Goal: Information Seeking & Learning: Learn about a topic

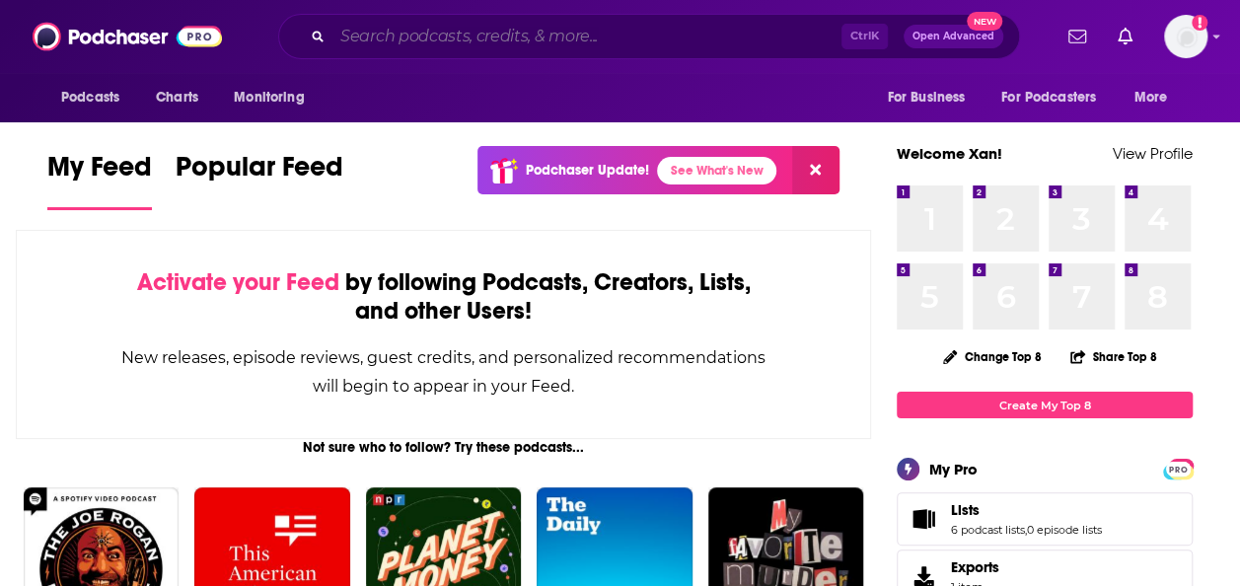
click at [518, 45] on input "Search podcasts, credits, & more..." at bounding box center [586, 37] width 509 height 32
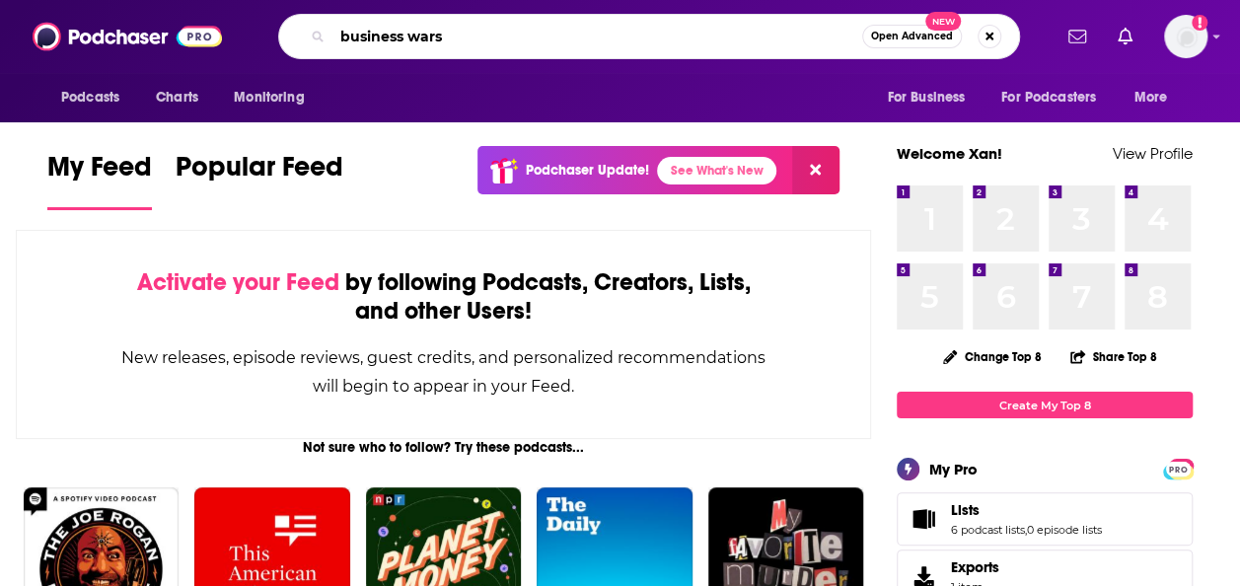
type input "business wars"
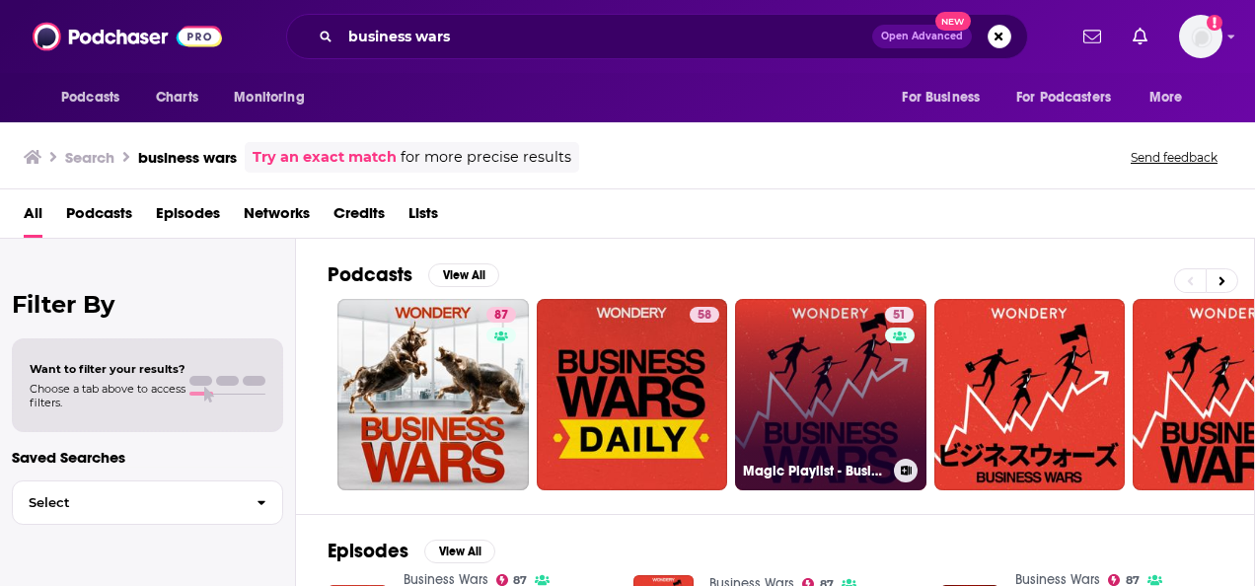
click at [809, 388] on link "51 Magic Playlist - Business Wars" at bounding box center [830, 394] width 191 height 191
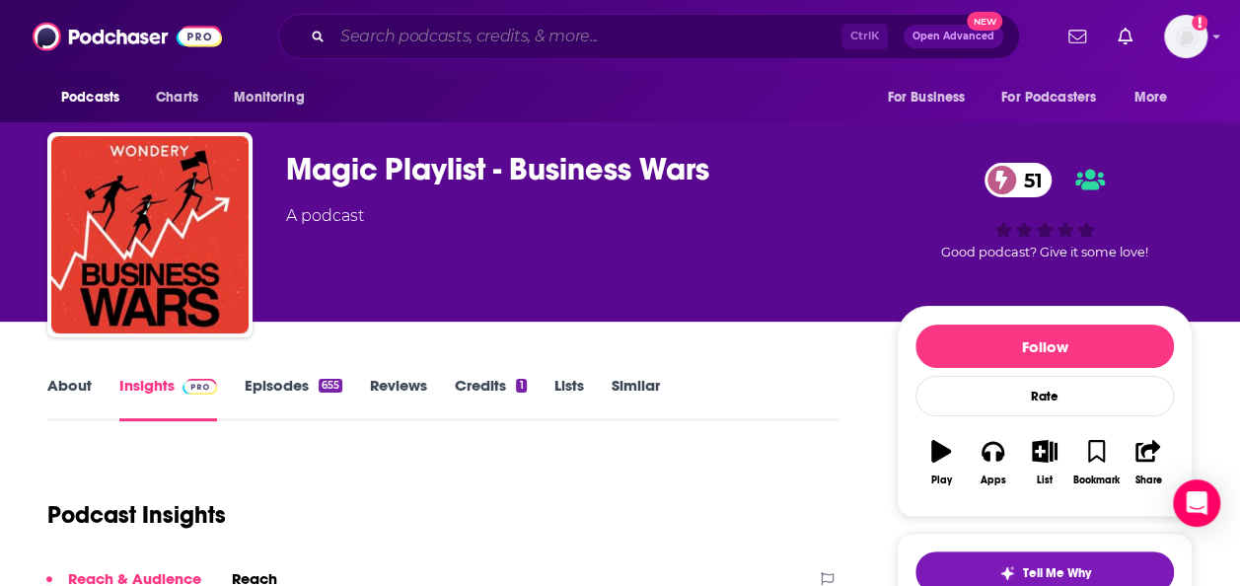
click at [398, 27] on input "Search podcasts, credits, & more..." at bounding box center [586, 37] width 509 height 32
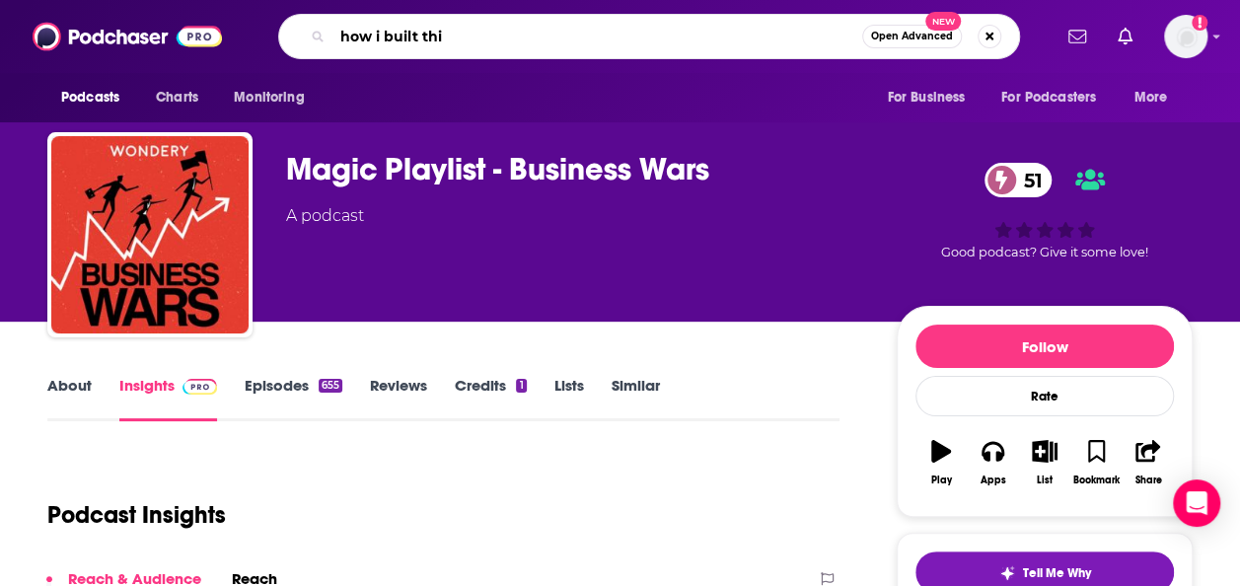
type input "how i built this"
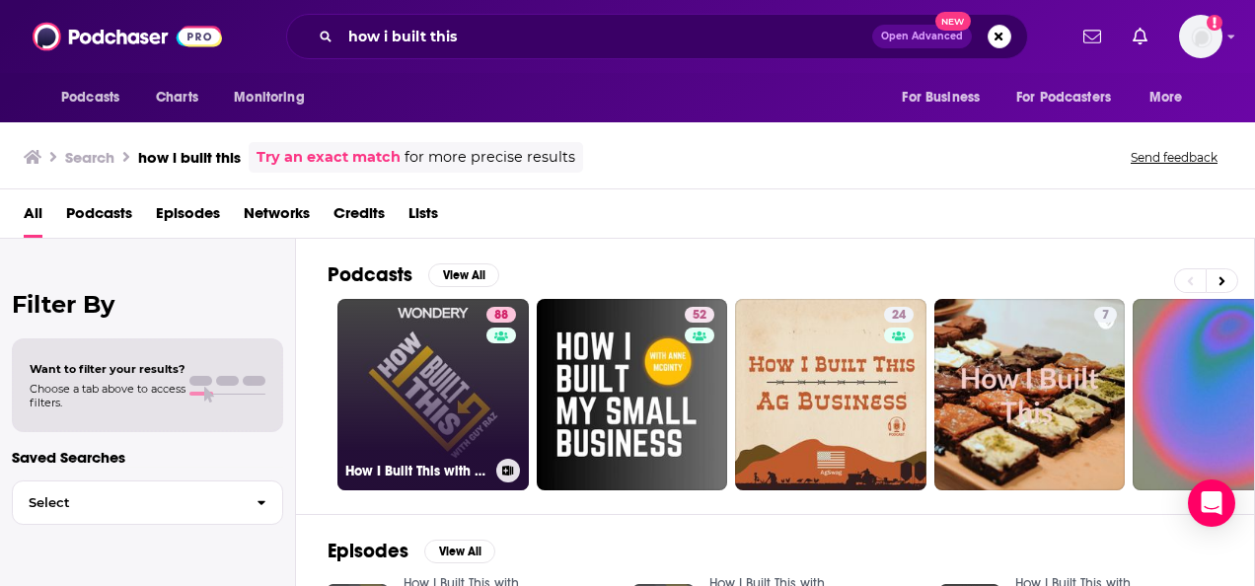
click at [439, 397] on link "88 How I Built This with [PERSON_NAME]" at bounding box center [432, 394] width 191 height 191
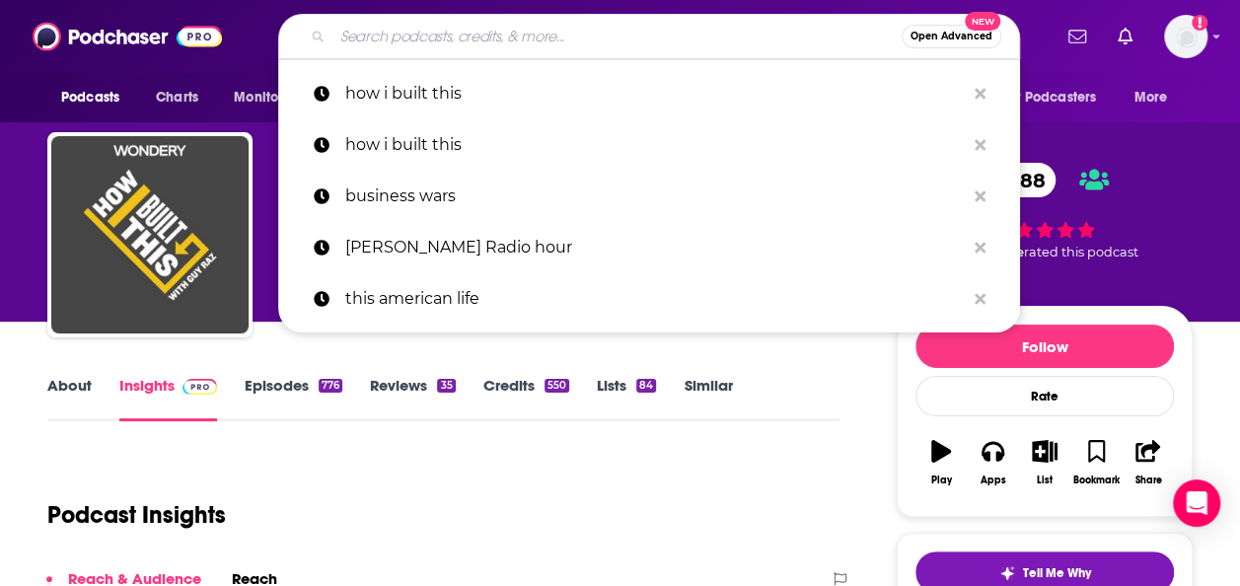
click at [368, 39] on input "Search podcasts, credits, & more..." at bounding box center [616, 37] width 569 height 32
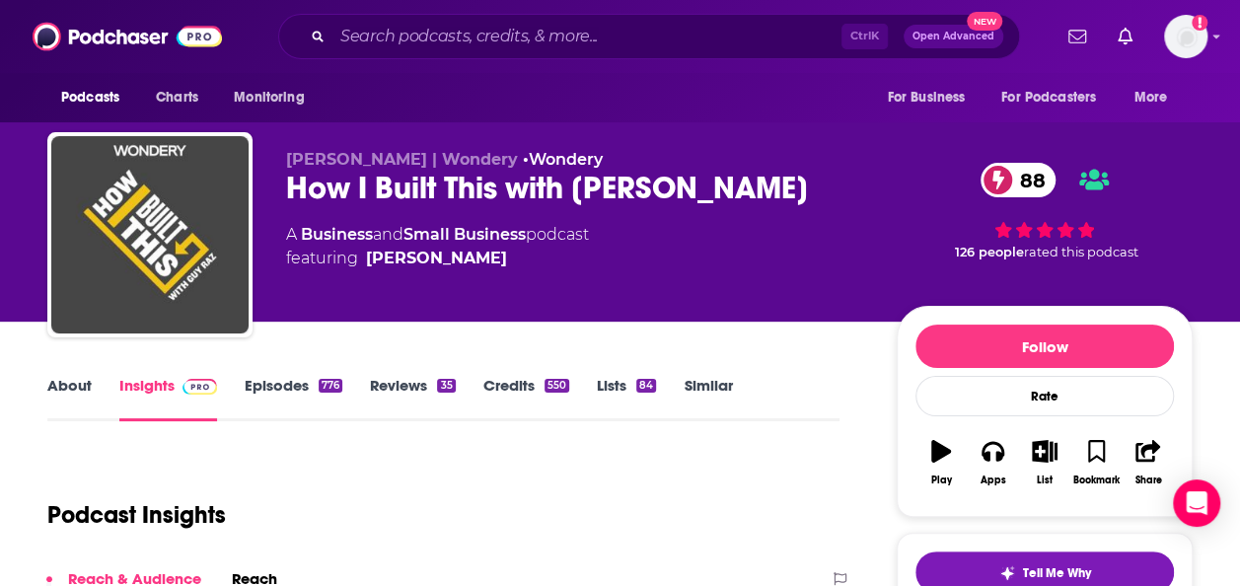
click at [393, 20] on div "Ctrl K Open Advanced New" at bounding box center [649, 36] width 742 height 45
click at [398, 31] on input "Search podcasts, credits, & more..." at bounding box center [586, 37] width 509 height 32
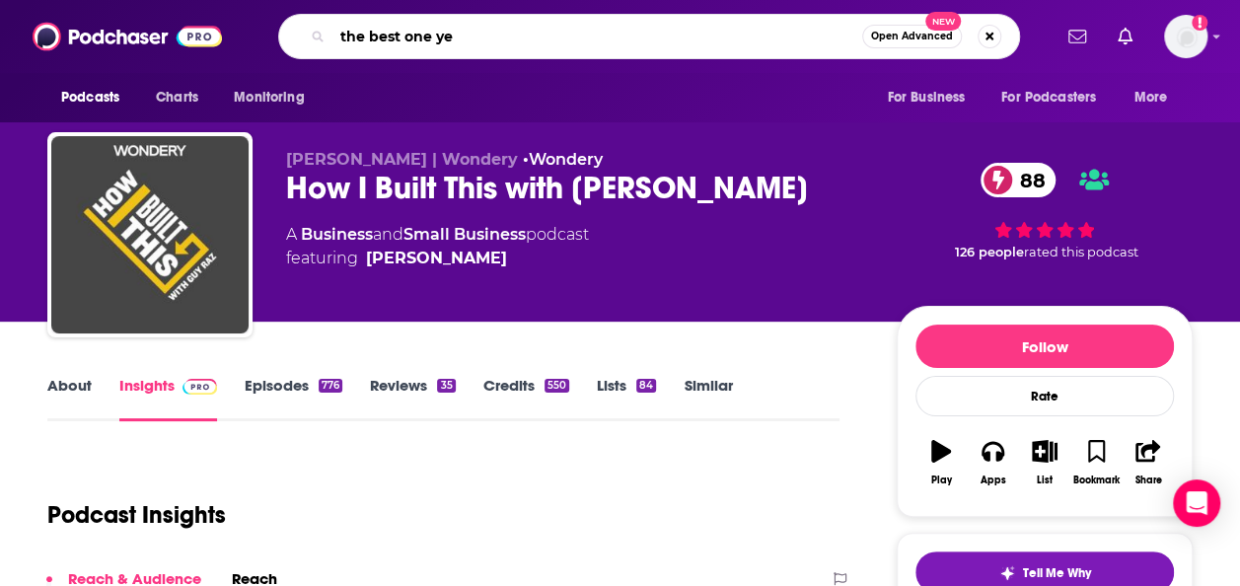
type input "the best one yet"
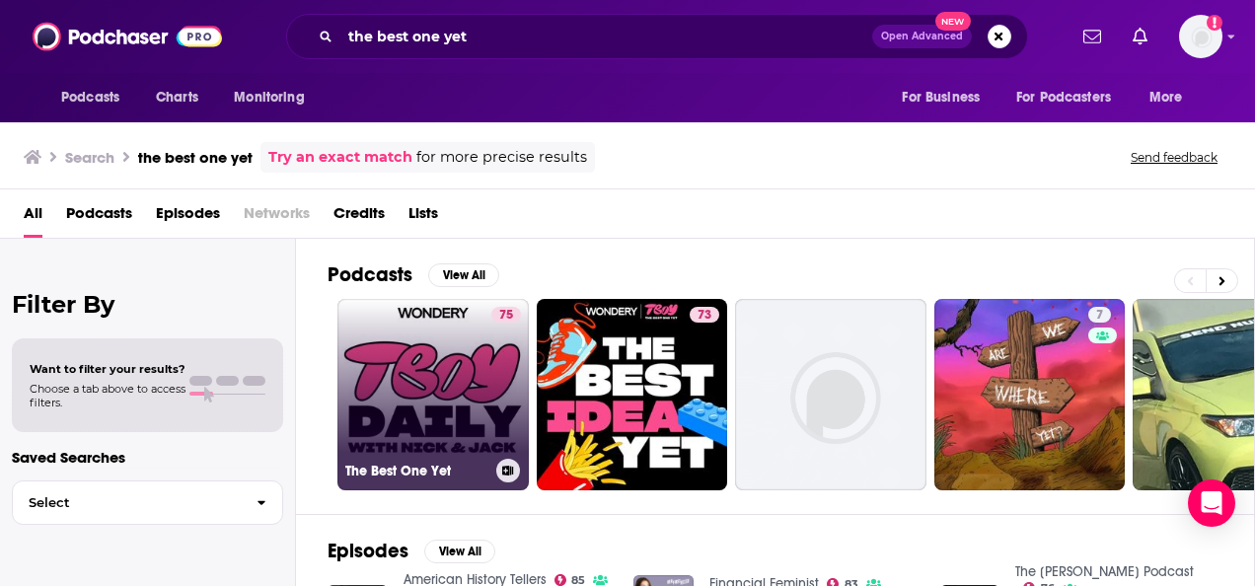
click at [418, 391] on link "75 The Best One Yet" at bounding box center [432, 394] width 191 height 191
